Goal: Find specific fact: Find specific fact

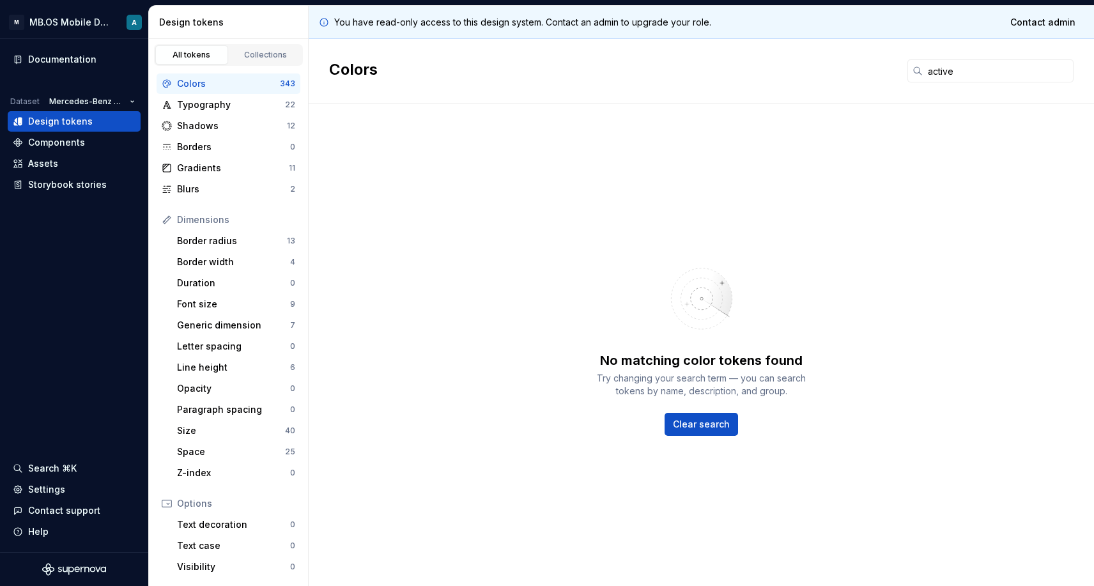
click at [945, 66] on input "active" at bounding box center [997, 70] width 151 height 23
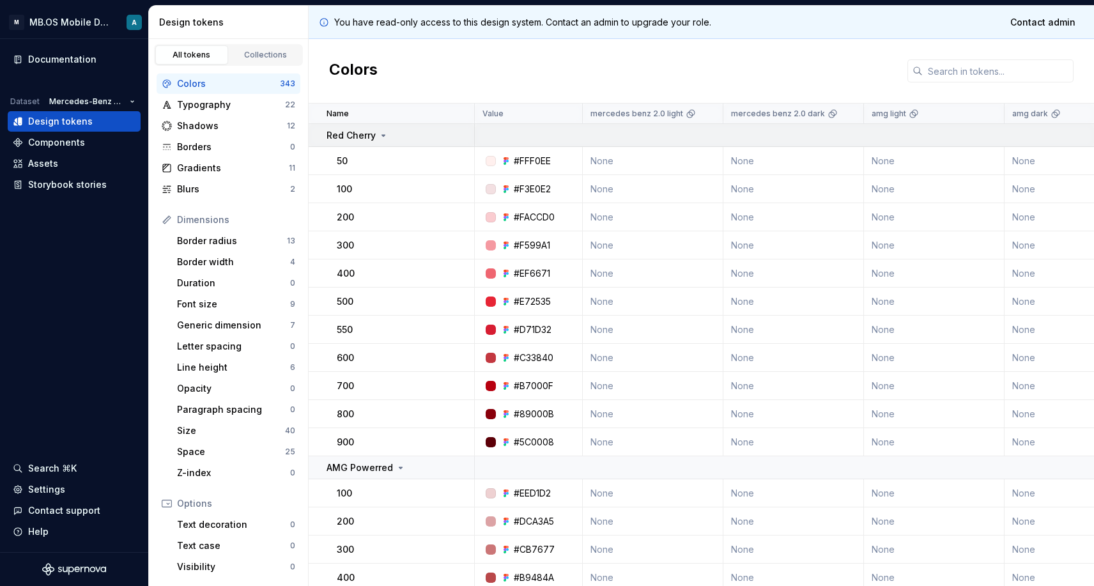
click at [358, 133] on p "Red Cherry" at bounding box center [350, 135] width 49 height 13
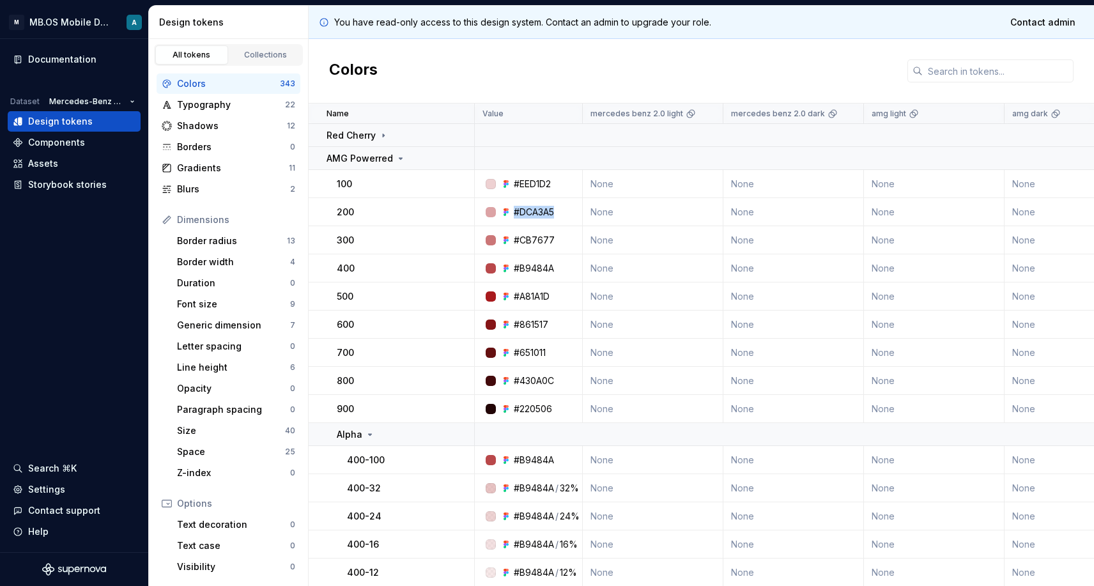
drag, startPoint x: 512, startPoint y: 211, endPoint x: 572, endPoint y: 211, distance: 59.4
click at [572, 211] on div "#DCA3A5" at bounding box center [532, 212] width 98 height 13
copy div "#DCA3A5"
drag, startPoint x: 513, startPoint y: 241, endPoint x: 565, endPoint y: 241, distance: 51.7
click at [565, 241] on div "#CB7677" at bounding box center [532, 240] width 98 height 13
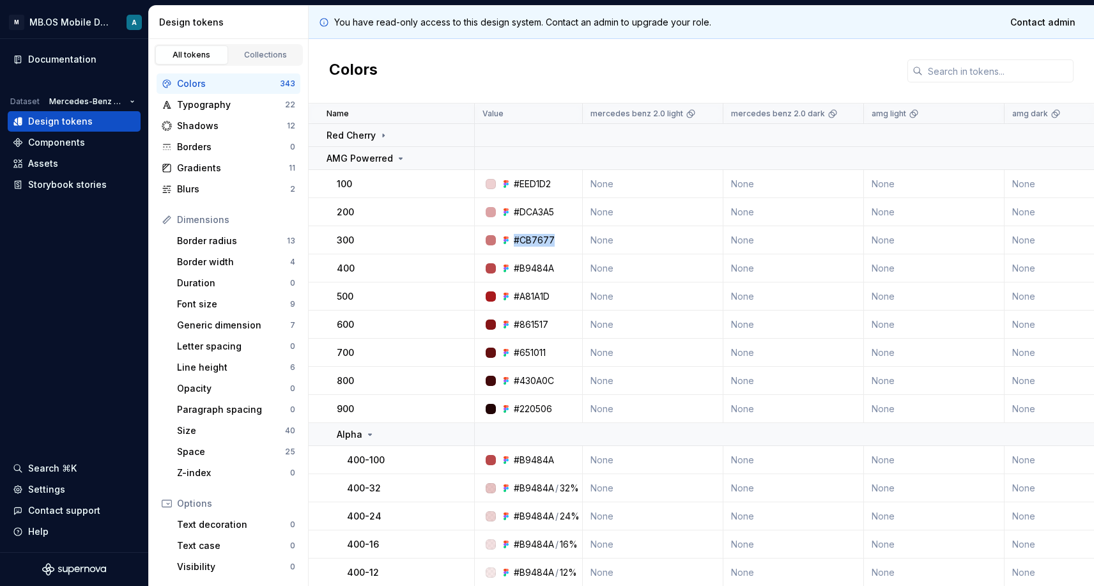
copy div "#CB7677"
click at [388, 160] on p "AMG Powerred" at bounding box center [359, 158] width 66 height 13
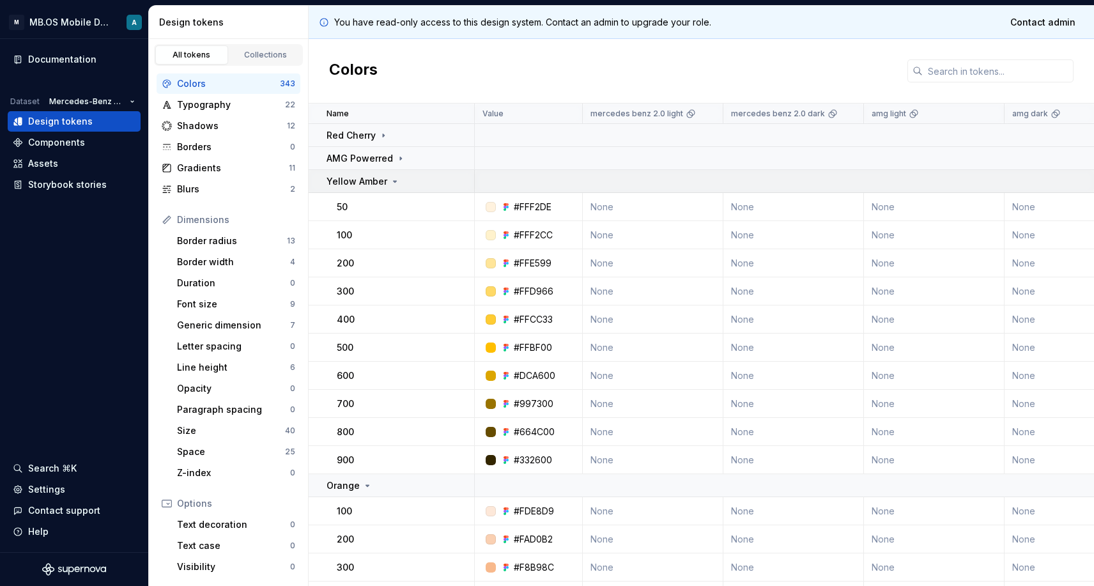
click at [376, 180] on p "Yellow Amber" at bounding box center [356, 181] width 61 height 13
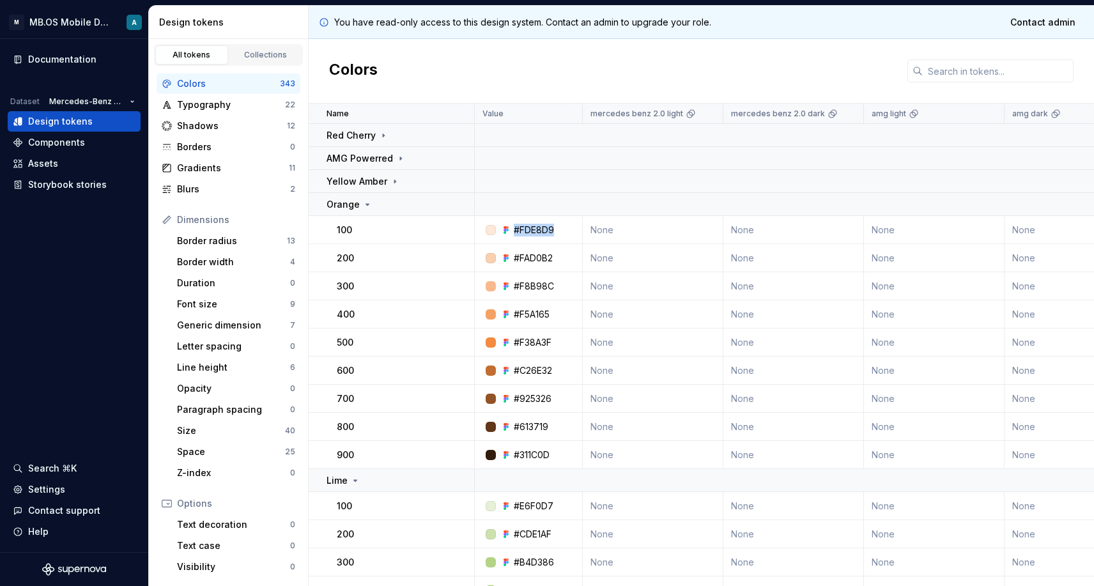
drag, startPoint x: 514, startPoint y: 228, endPoint x: 567, endPoint y: 228, distance: 52.4
click at [567, 228] on div "#FDE8D9" at bounding box center [532, 230] width 98 height 13
copy div "#FDE8D9"
drag, startPoint x: 514, startPoint y: 257, endPoint x: 562, endPoint y: 257, distance: 47.9
click at [562, 257] on div "#FAD0B2" at bounding box center [532, 258] width 98 height 13
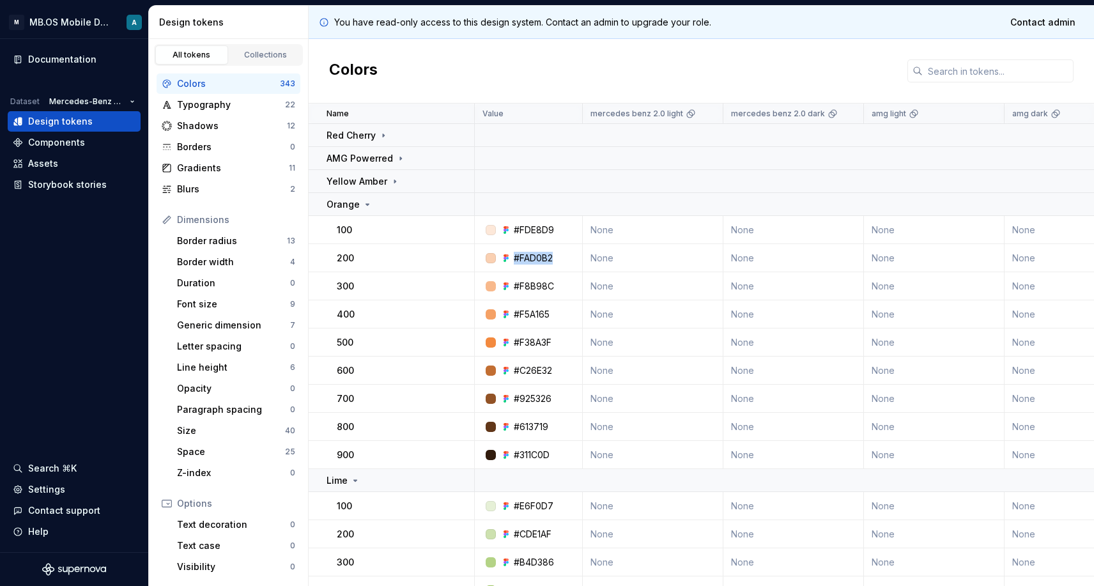
copy div "#FAD0B2"
drag, startPoint x: 513, startPoint y: 286, endPoint x: 581, endPoint y: 286, distance: 67.7
click at [581, 286] on div "#F8B98C" at bounding box center [532, 286] width 98 height 13
copy div "#F8B98C"
drag, startPoint x: 515, startPoint y: 316, endPoint x: 555, endPoint y: 316, distance: 40.2
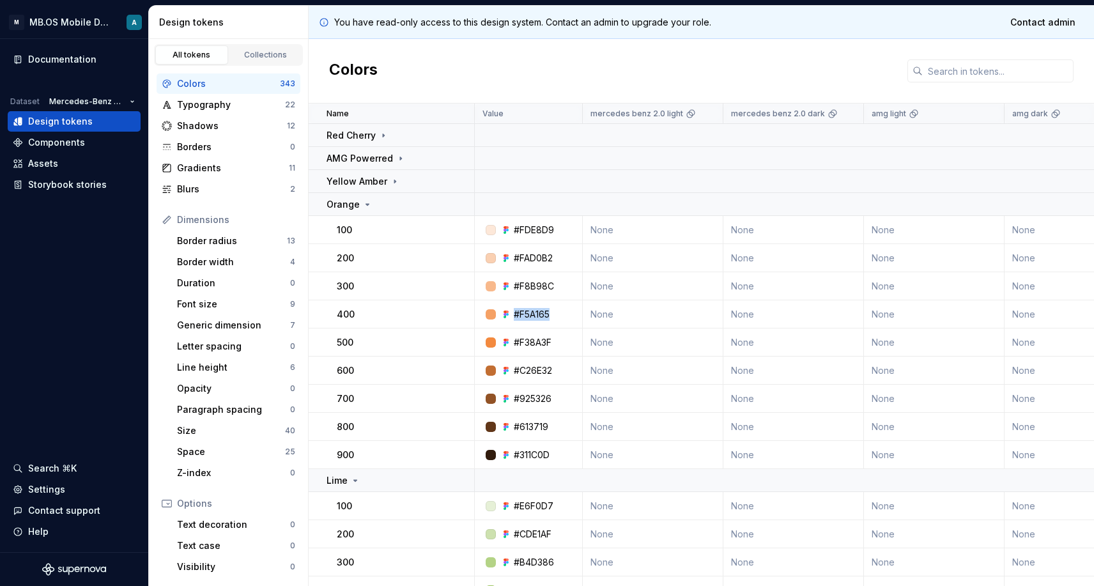
click at [555, 316] on div "#F5A165" at bounding box center [532, 314] width 98 height 13
copy div "#F5A165"
drag, startPoint x: 514, startPoint y: 342, endPoint x: 565, endPoint y: 342, distance: 51.1
click at [565, 342] on div "#F38A3F" at bounding box center [532, 342] width 98 height 13
copy div "#F38A3F"
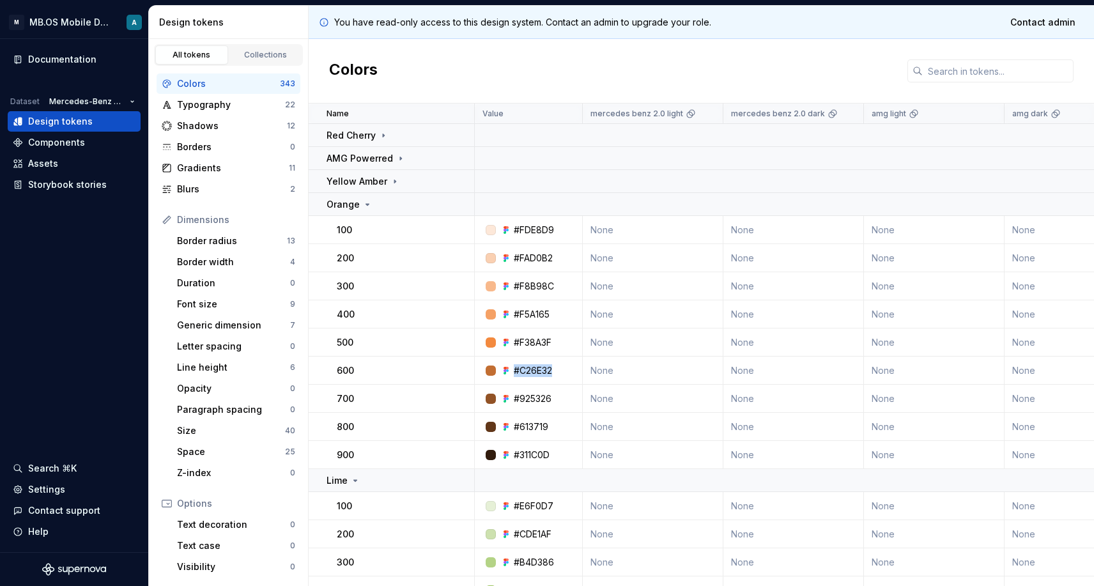
drag, startPoint x: 512, startPoint y: 370, endPoint x: 570, endPoint y: 370, distance: 58.1
click at [570, 370] on div "#C26E32" at bounding box center [532, 370] width 98 height 13
copy div "#C26E32"
drag, startPoint x: 514, startPoint y: 395, endPoint x: 577, endPoint y: 395, distance: 62.6
click at [577, 395] on div "#925326" at bounding box center [532, 398] width 98 height 13
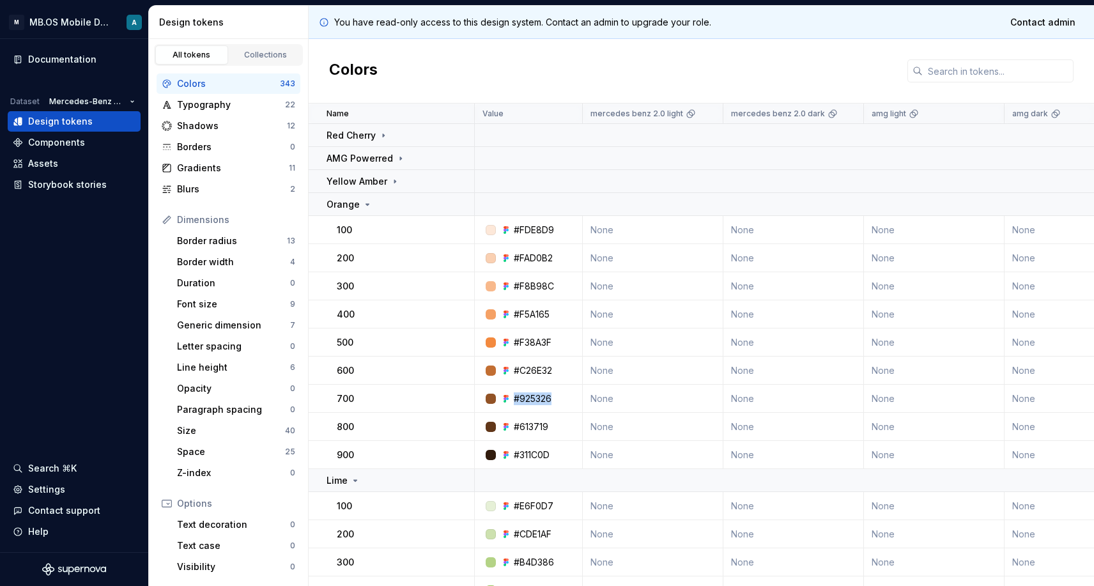
copy div "#925326"
drag, startPoint x: 515, startPoint y: 425, endPoint x: 565, endPoint y: 425, distance: 50.5
click at [565, 425] on div "#613719" at bounding box center [532, 426] width 98 height 13
copy div "#613719"
drag, startPoint x: 514, startPoint y: 454, endPoint x: 579, endPoint y: 454, distance: 64.5
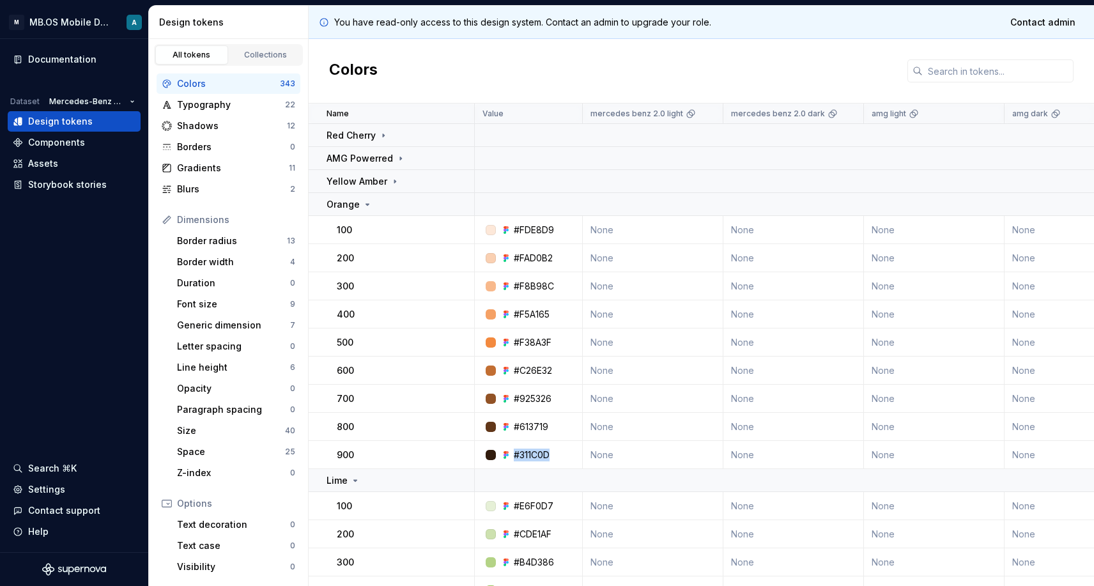
click at [579, 454] on div "#311C0D" at bounding box center [532, 454] width 98 height 13
click at [356, 203] on p "Orange" at bounding box center [342, 204] width 33 height 13
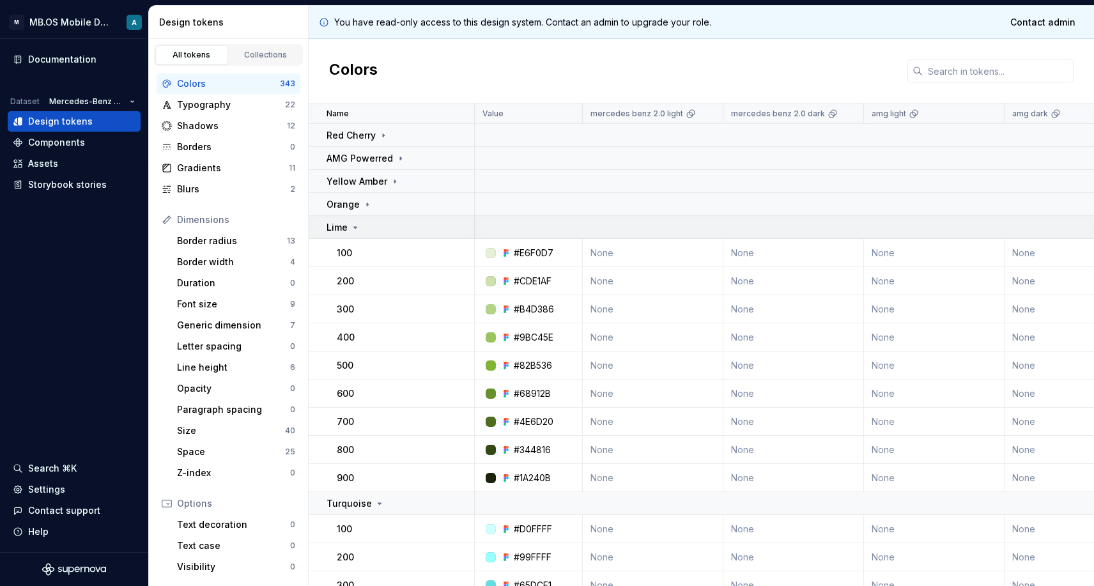
click at [355, 229] on icon at bounding box center [355, 227] width 10 height 10
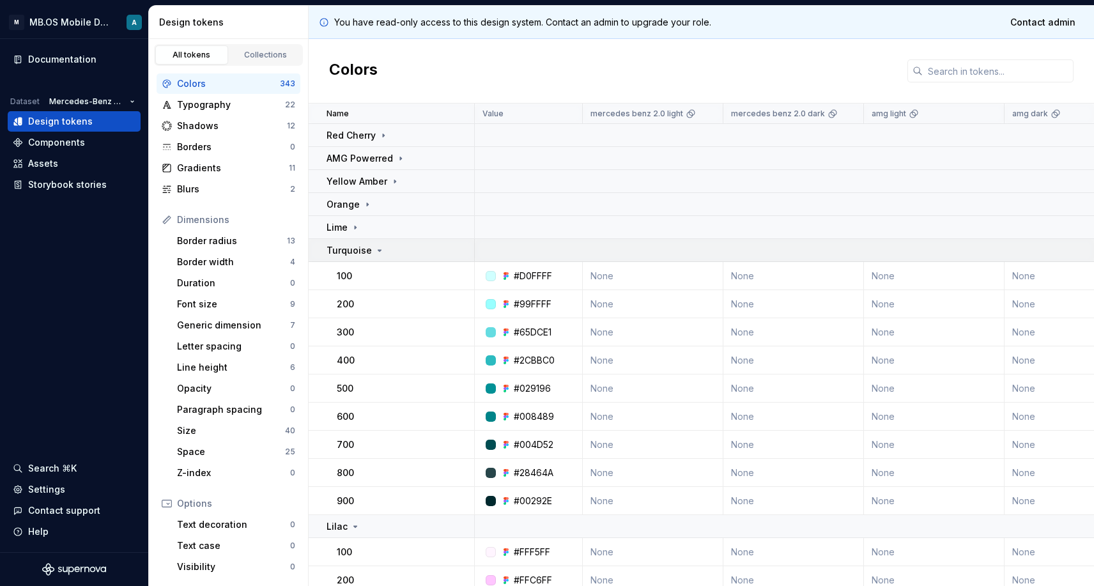
click at [374, 250] on icon at bounding box center [379, 250] width 10 height 10
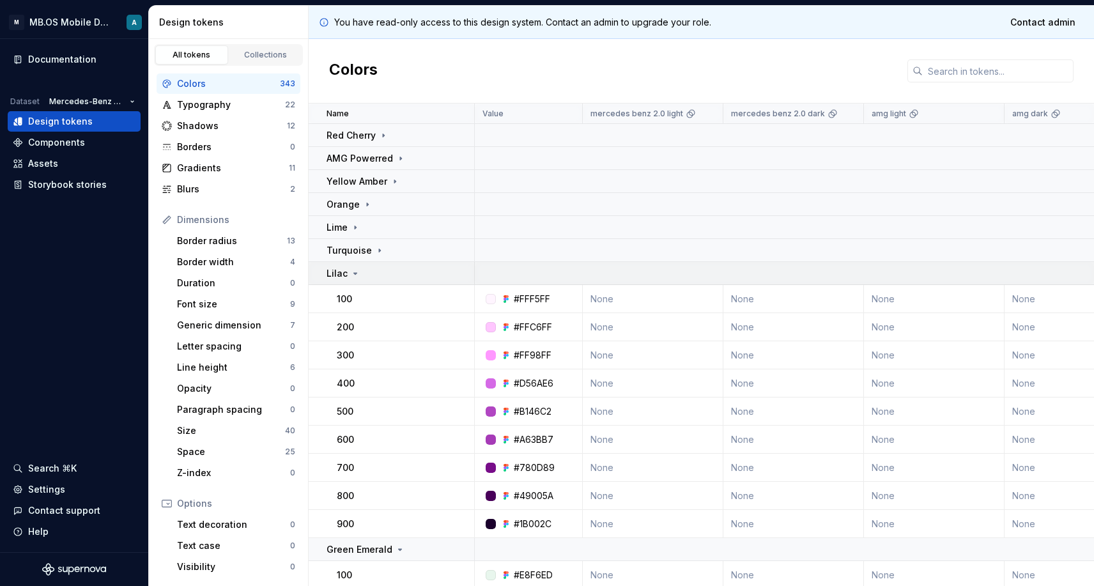
click at [356, 274] on icon at bounding box center [355, 273] width 10 height 10
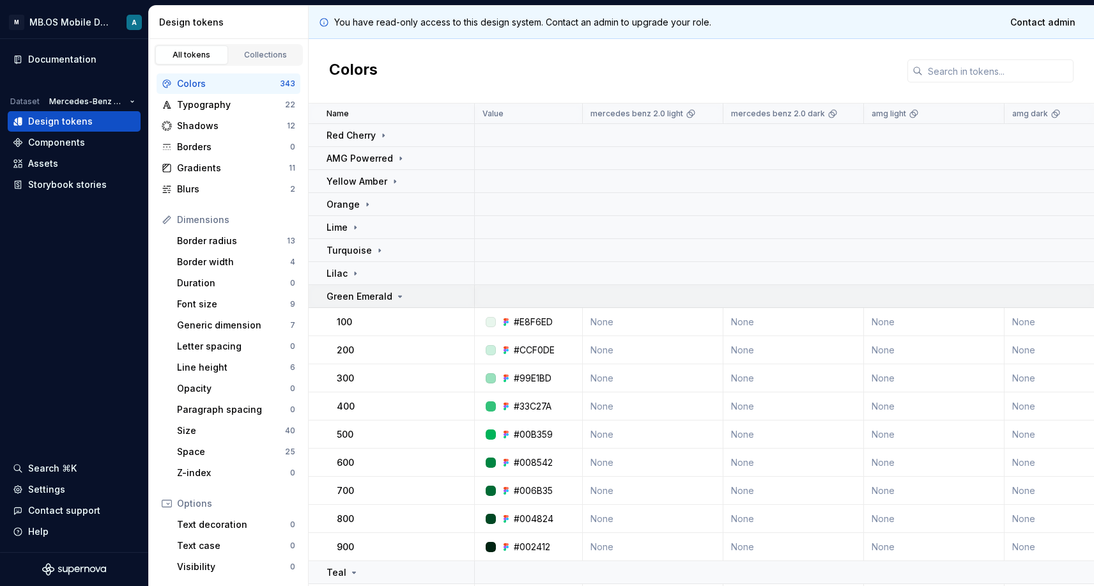
click at [388, 293] on p "Green Emerald" at bounding box center [359, 296] width 66 height 13
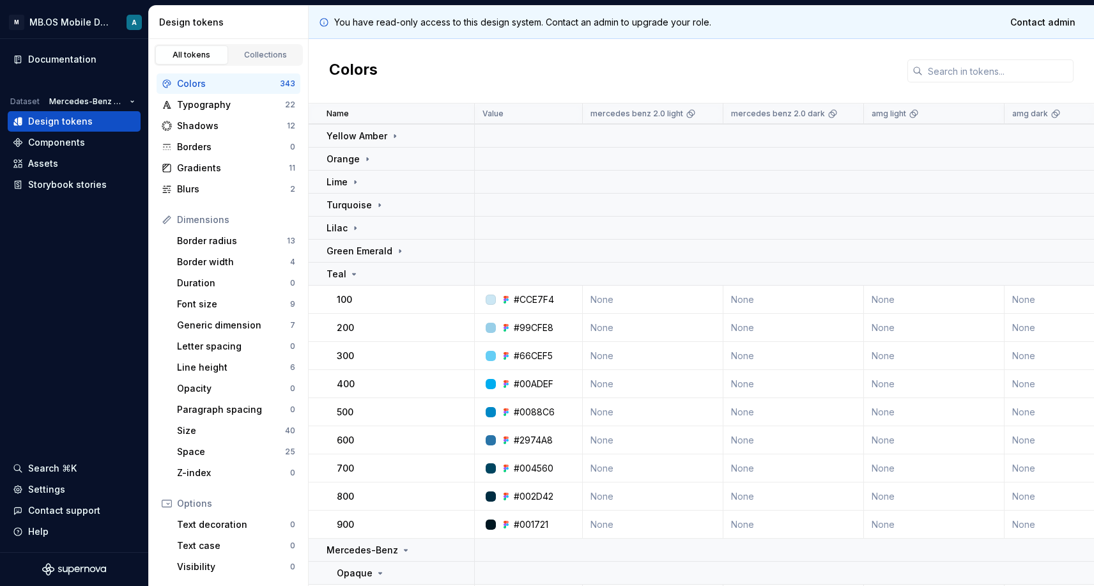
scroll to position [55, 0]
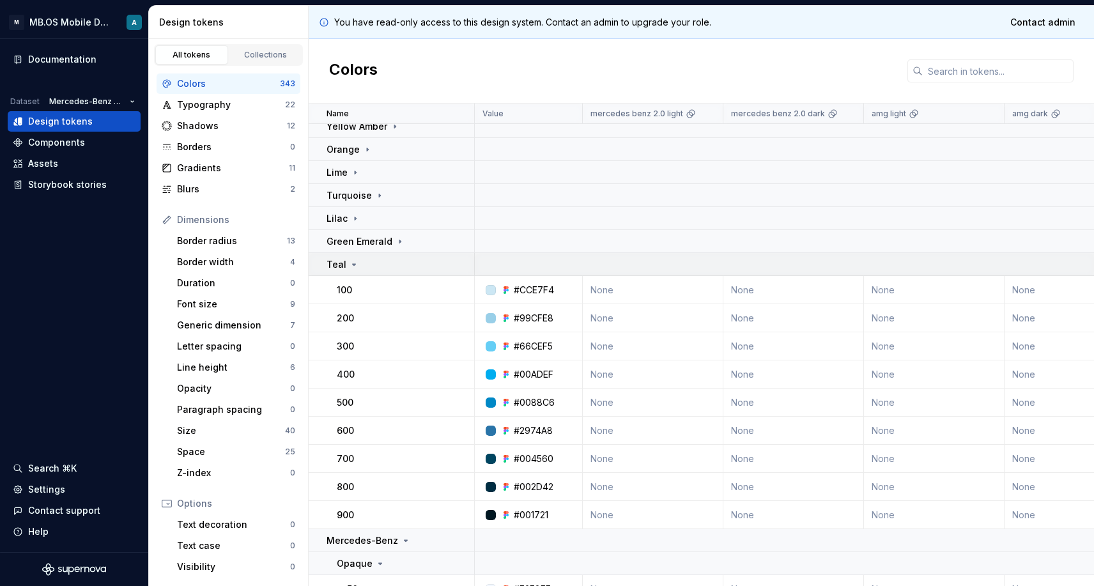
click at [343, 260] on p "Teal" at bounding box center [336, 264] width 20 height 13
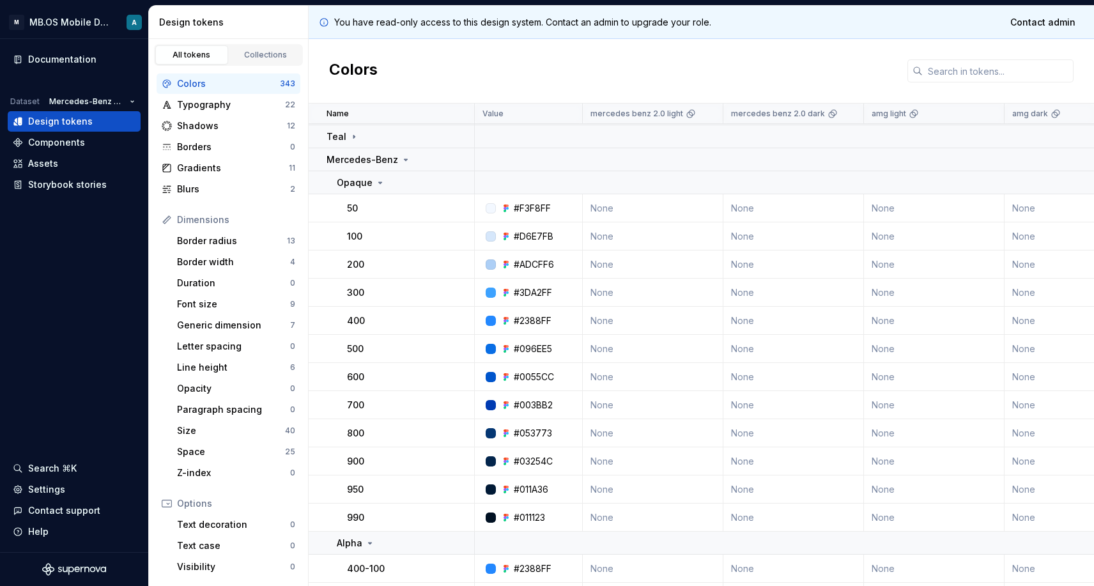
scroll to position [183, 0]
click at [372, 189] on td "Opaque" at bounding box center [392, 182] width 166 height 23
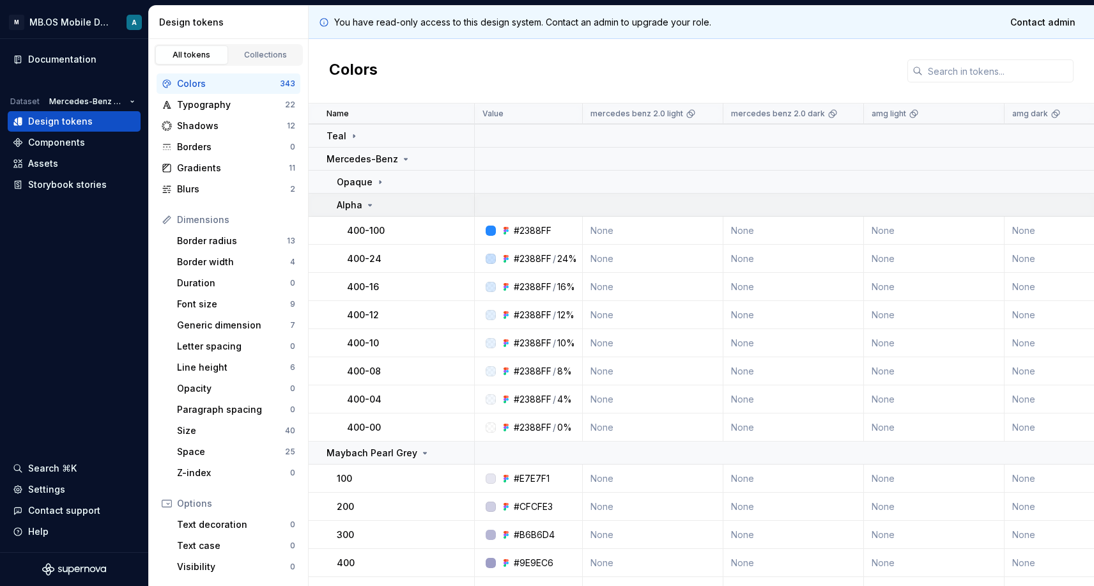
click at [379, 207] on div "Alpha" at bounding box center [405, 205] width 137 height 13
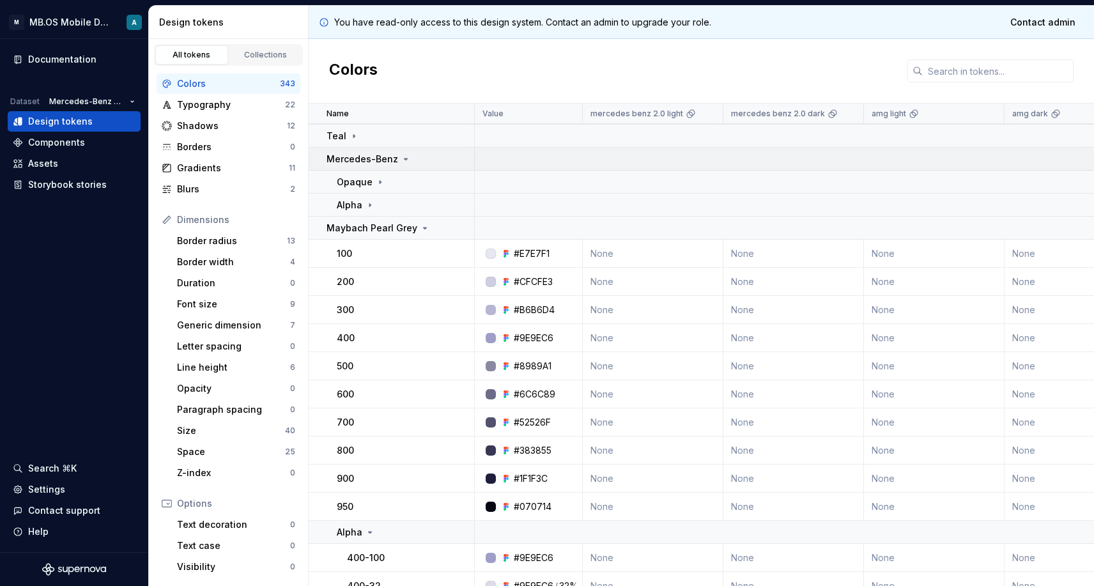
click at [389, 158] on p "Mercedes-Benz" at bounding box center [362, 159] width 72 height 13
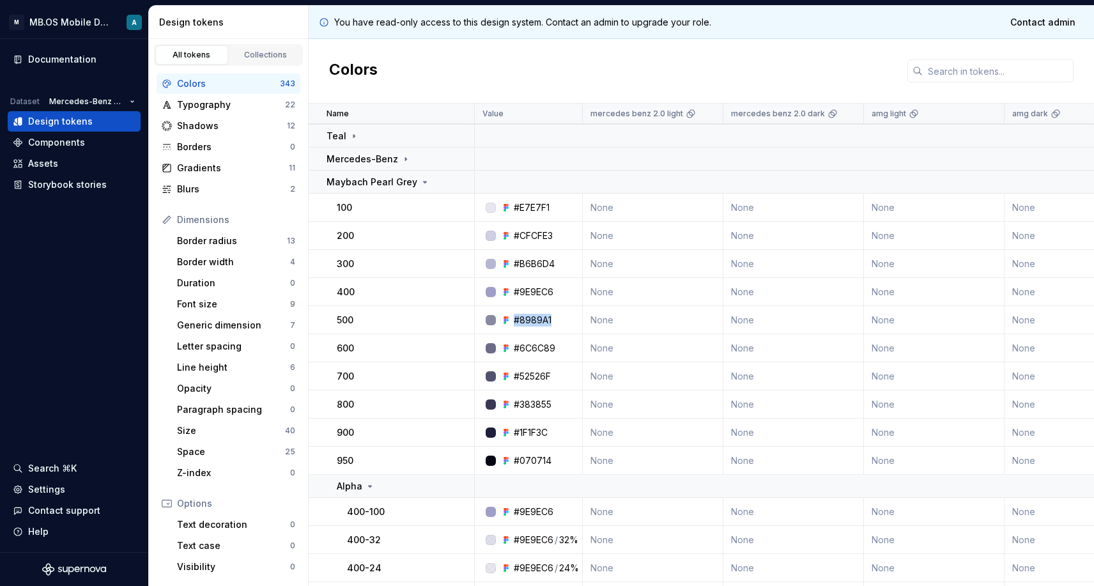
drag, startPoint x: 513, startPoint y: 319, endPoint x: 579, endPoint y: 319, distance: 65.8
click at [579, 319] on div "#8989A1" at bounding box center [532, 320] width 98 height 13
drag, startPoint x: 514, startPoint y: 458, endPoint x: 569, endPoint y: 458, distance: 54.3
click at [569, 458] on div "#070714" at bounding box center [532, 460] width 98 height 13
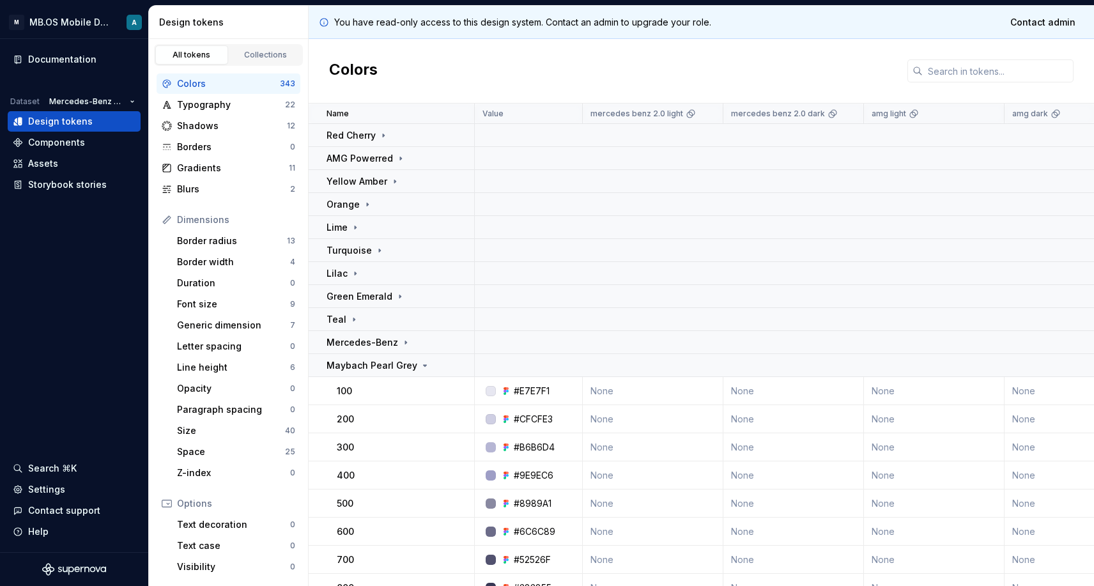
scroll to position [0, 0]
click at [393, 363] on p "Maybach Pearl Grey" at bounding box center [371, 365] width 91 height 13
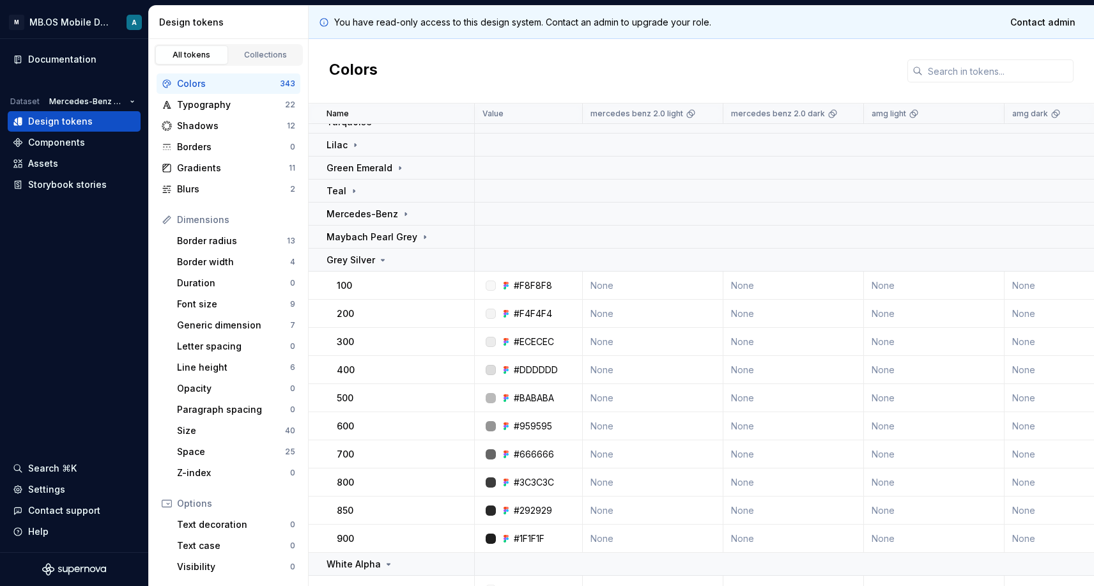
scroll to position [145, 0]
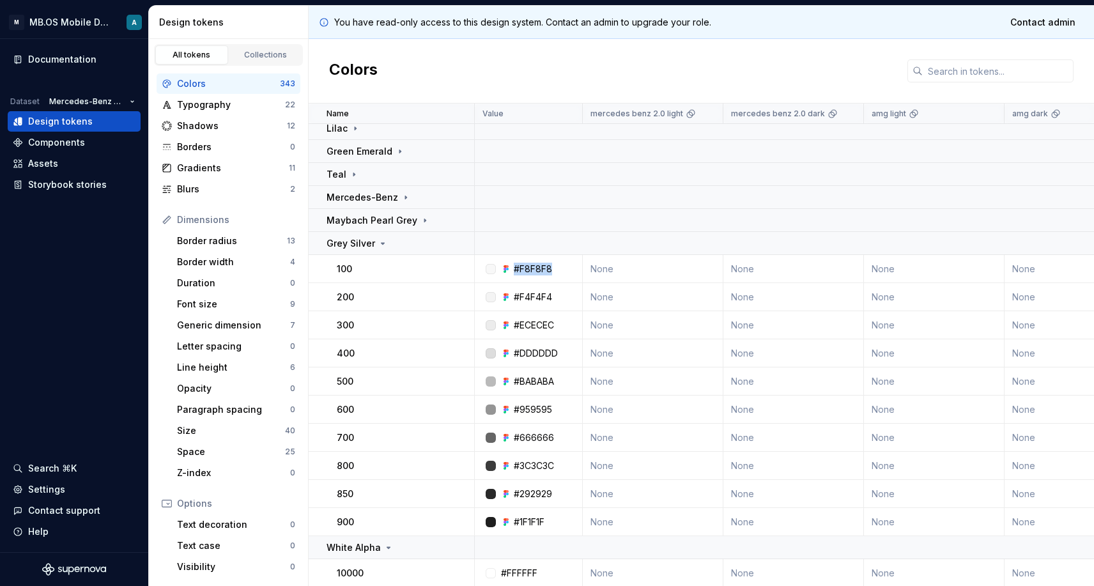
drag, startPoint x: 514, startPoint y: 270, endPoint x: 558, endPoint y: 270, distance: 44.1
click at [558, 270] on div "#F8F8F8" at bounding box center [532, 269] width 98 height 13
drag, startPoint x: 515, startPoint y: 296, endPoint x: 564, endPoint y: 296, distance: 48.5
click at [564, 296] on div "#F4F4F4" at bounding box center [532, 297] width 98 height 13
drag, startPoint x: 515, startPoint y: 323, endPoint x: 566, endPoint y: 323, distance: 51.1
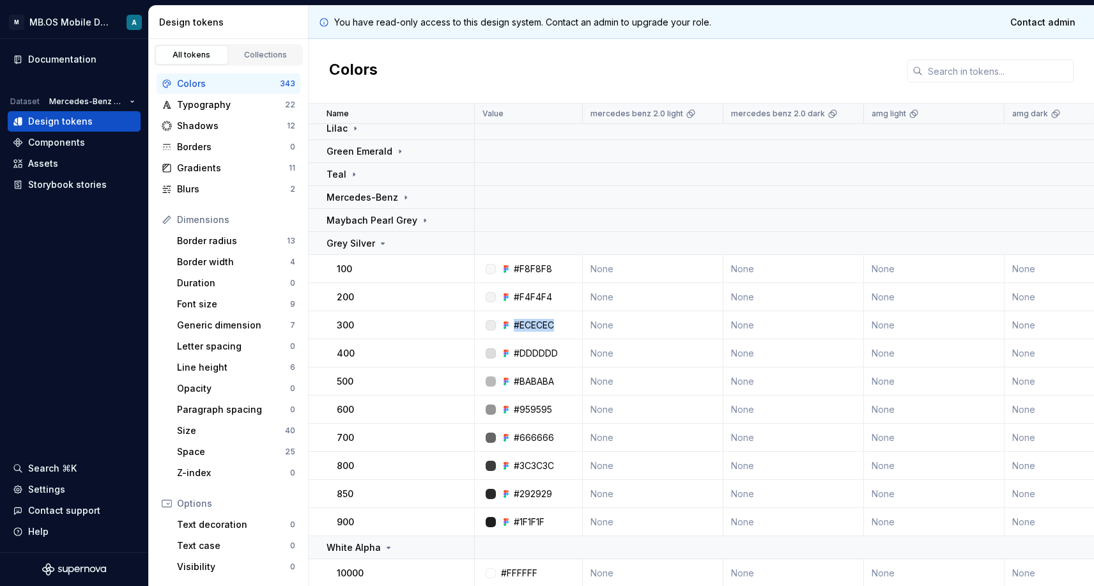
click at [566, 323] on div "#ECECEC" at bounding box center [532, 325] width 98 height 13
drag, startPoint x: 515, startPoint y: 354, endPoint x: 575, endPoint y: 354, distance: 60.0
click at [575, 354] on div "#DDDDDD" at bounding box center [532, 353] width 98 height 13
drag, startPoint x: 513, startPoint y: 382, endPoint x: 567, endPoint y: 381, distance: 54.3
click at [567, 381] on div "#BABABA" at bounding box center [532, 381] width 98 height 13
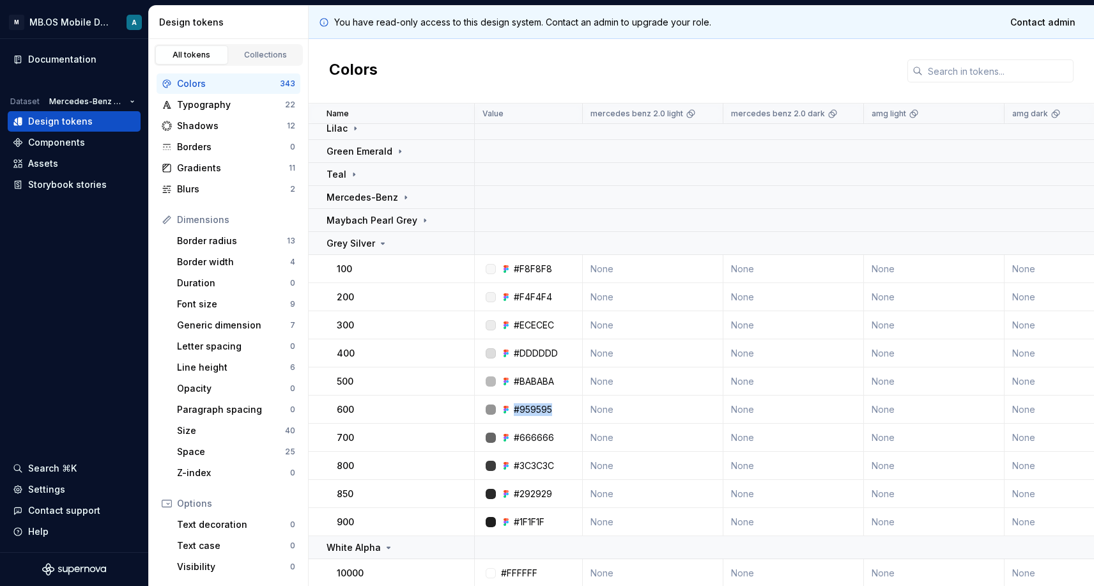
drag, startPoint x: 514, startPoint y: 407, endPoint x: 563, endPoint y: 407, distance: 49.2
click at [563, 407] on div "#959595" at bounding box center [532, 409] width 98 height 13
drag, startPoint x: 510, startPoint y: 437, endPoint x: 569, endPoint y: 437, distance: 58.8
click at [569, 437] on div "#666666" at bounding box center [532, 437] width 98 height 13
drag, startPoint x: 512, startPoint y: 464, endPoint x: 587, endPoint y: 464, distance: 74.7
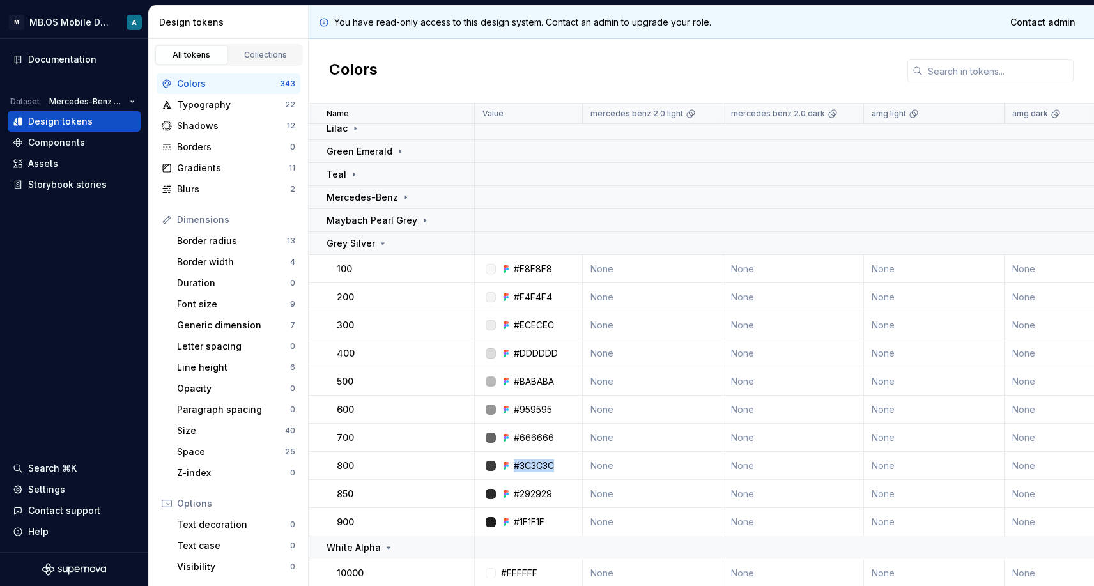
click at [524, 460] on div "#3C3C3C" at bounding box center [534, 465] width 40 height 13
drag, startPoint x: 513, startPoint y: 463, endPoint x: 574, endPoint y: 463, distance: 61.3
click at [574, 463] on div "#3C3C3C" at bounding box center [532, 465] width 98 height 13
drag, startPoint x: 514, startPoint y: 521, endPoint x: 593, endPoint y: 521, distance: 79.8
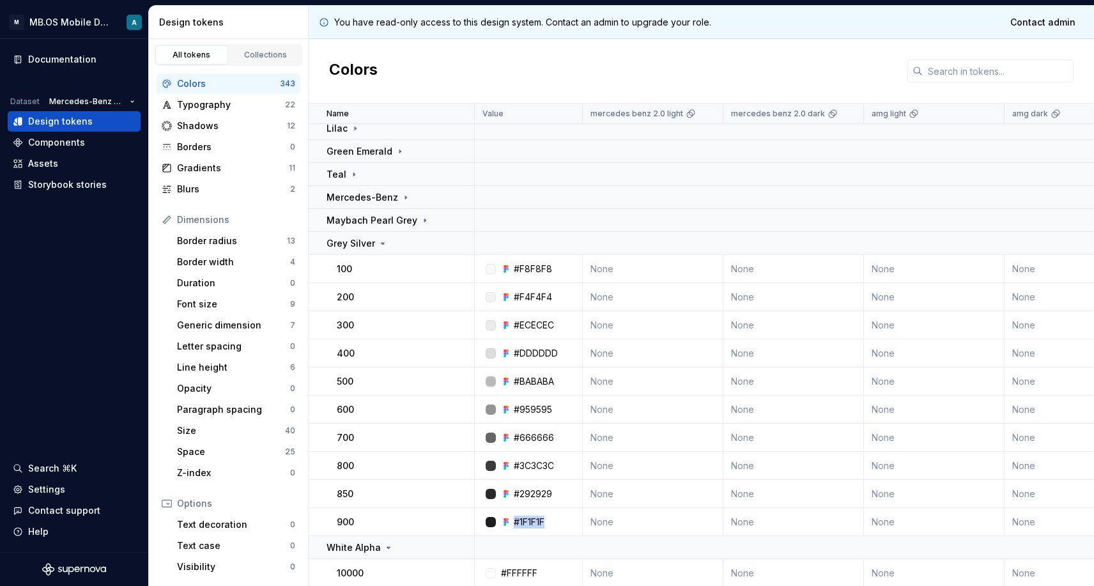
click at [540, 521] on div "#1F1F1F" at bounding box center [529, 521] width 31 height 13
drag, startPoint x: 515, startPoint y: 520, endPoint x: 564, endPoint y: 520, distance: 49.2
click at [564, 520] on div "#1F1F1F" at bounding box center [532, 521] width 98 height 13
click at [378, 245] on icon at bounding box center [383, 243] width 10 height 10
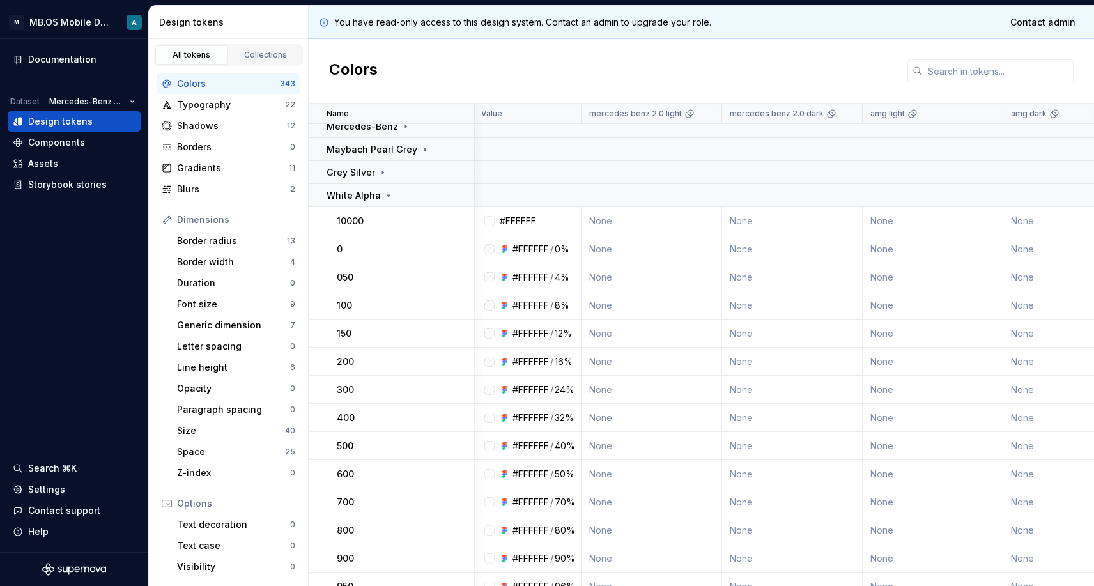
scroll to position [208, 1]
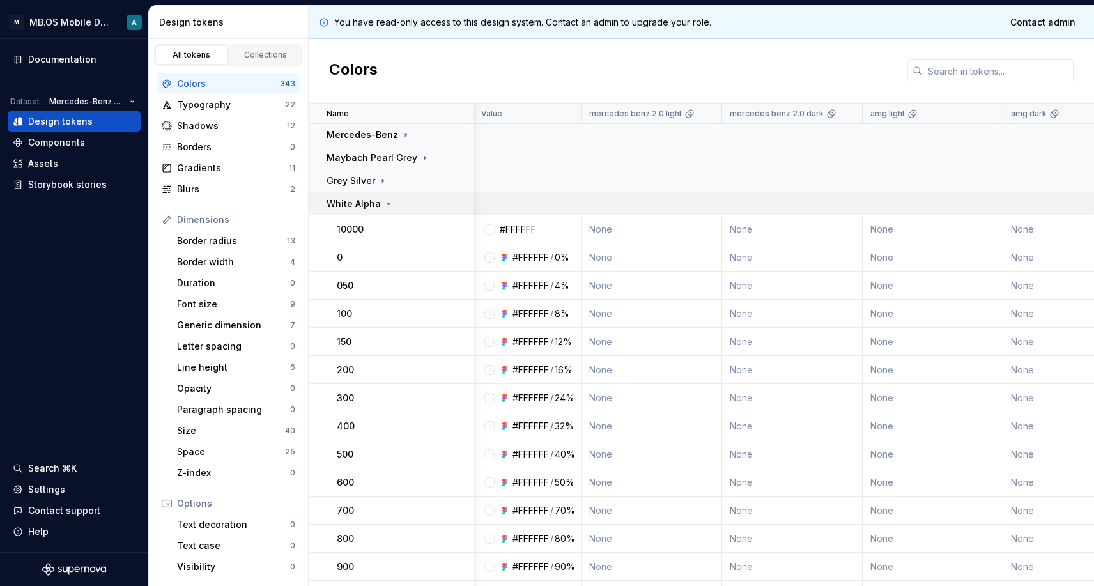
click at [391, 206] on icon at bounding box center [388, 204] width 10 height 10
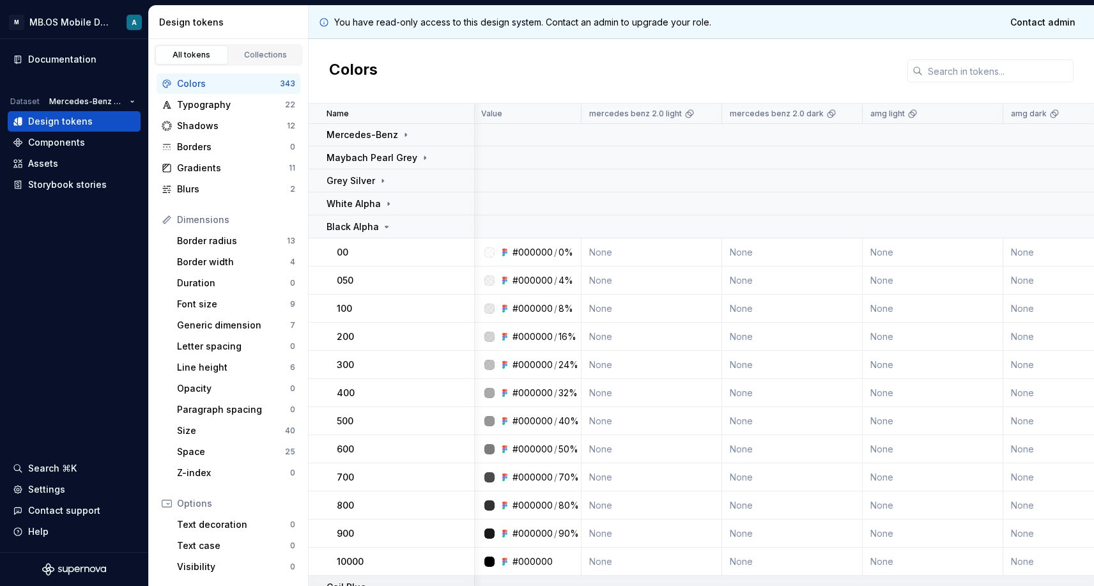
scroll to position [223, 1]
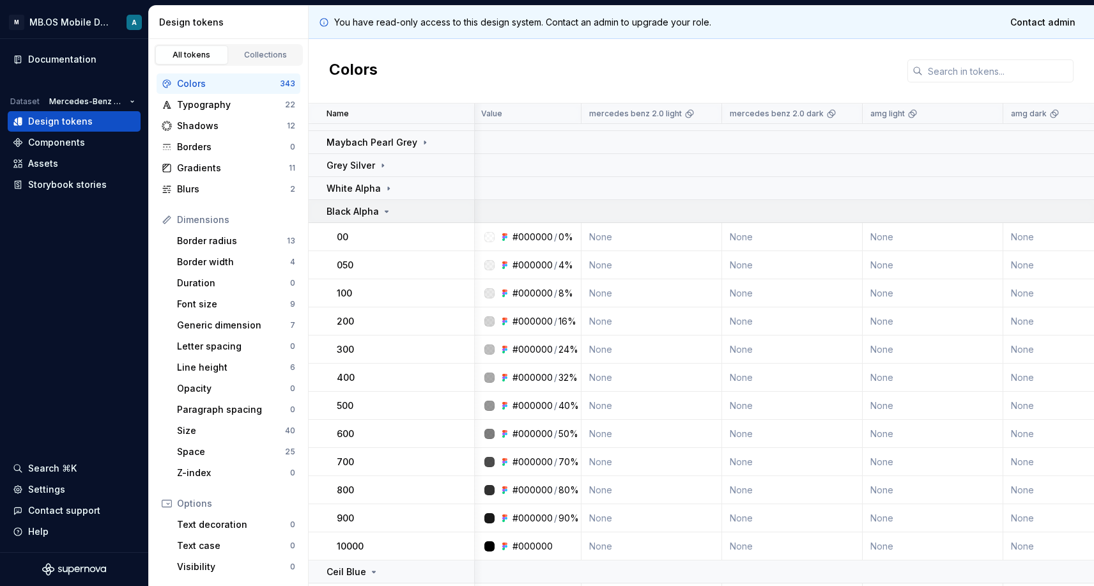
click at [388, 215] on icon at bounding box center [386, 211] width 10 height 10
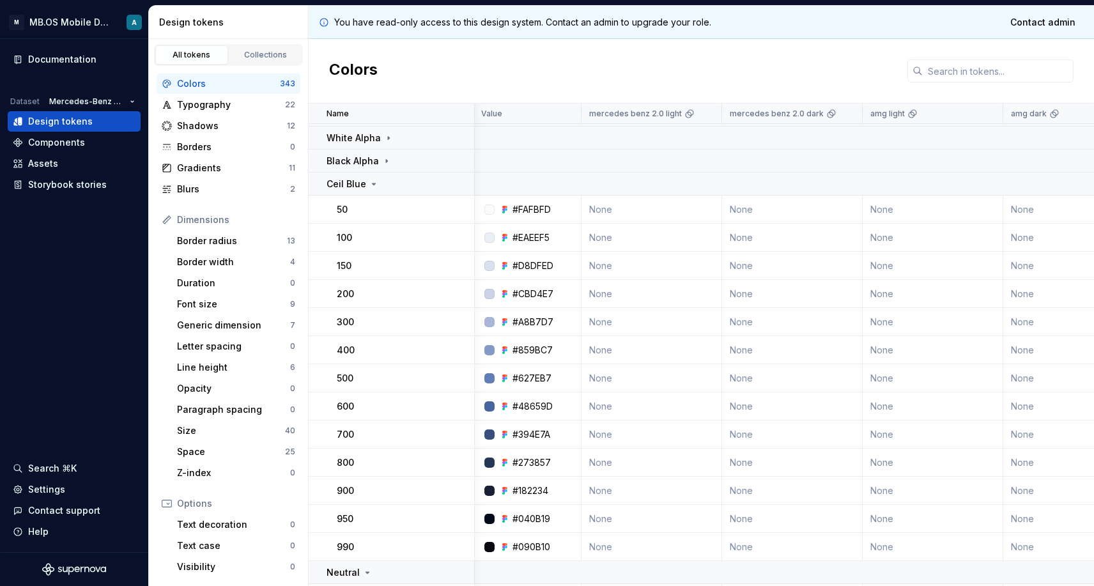
scroll to position [275, 1]
click at [369, 186] on icon at bounding box center [374, 183] width 10 height 10
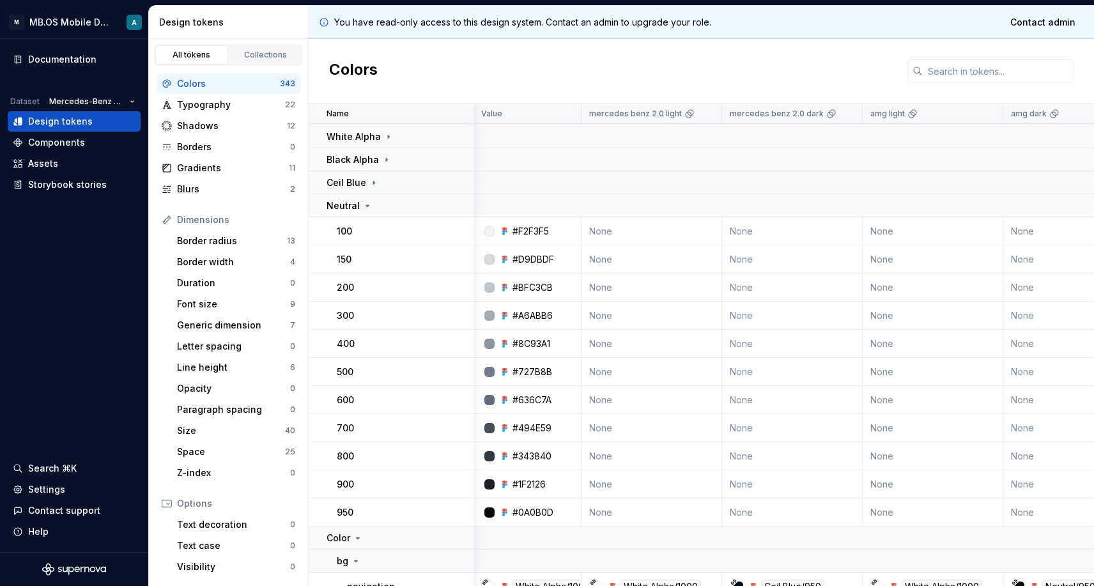
scroll to position [287, 1]
